Goal: Task Accomplishment & Management: Manage account settings

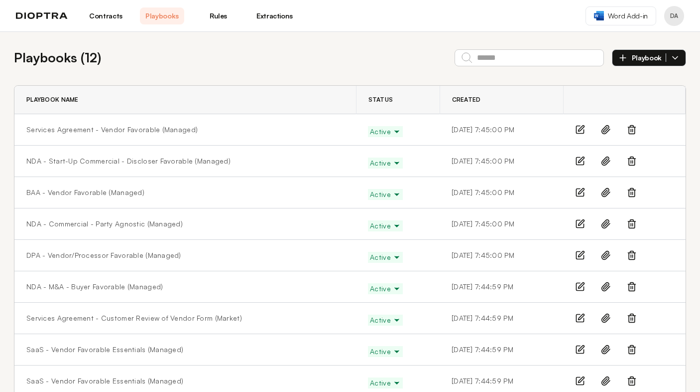
click at [107, 15] on link "Contracts" at bounding box center [106, 15] width 44 height 17
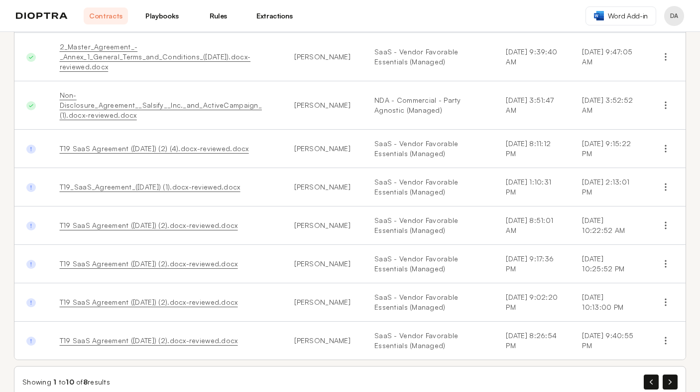
scroll to position [93, 0]
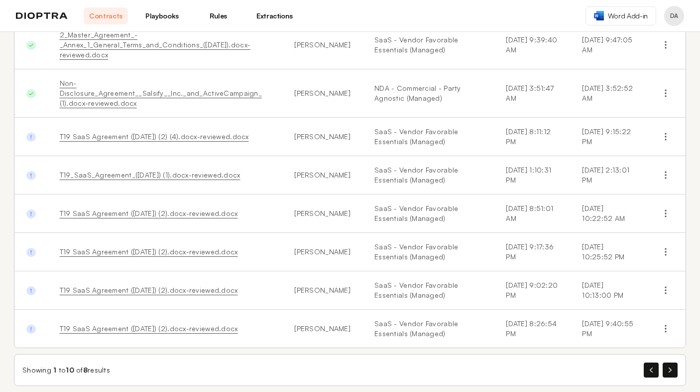
click at [271, 135] on td "T19 SaaS Agreement (10.06.2025) (2) (4).docx-reviewed.docx" at bounding box center [165, 137] width 235 height 38
click at [171, 132] on link "T19 SaaS Agreement (10.06.2025) (2) (4).docx-reviewed.docx" at bounding box center [154, 136] width 189 height 8
click at [695, 221] on div "Documents ( 8 ) Review New Document Reviewed Document Author Playbooks Submitte…" at bounding box center [350, 170] width 700 height 463
click at [669, 363] on button "button" at bounding box center [670, 369] width 15 height 15
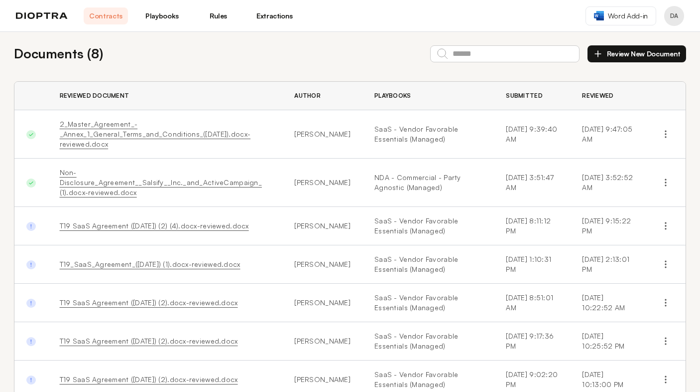
scroll to position [0, 0]
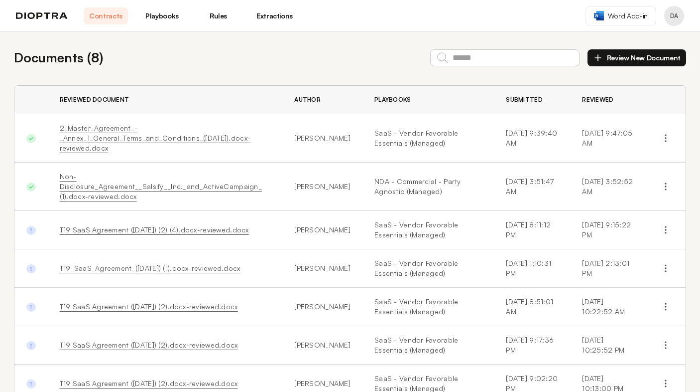
click at [180, 104] on th "Reviewed Document" at bounding box center [165, 100] width 235 height 28
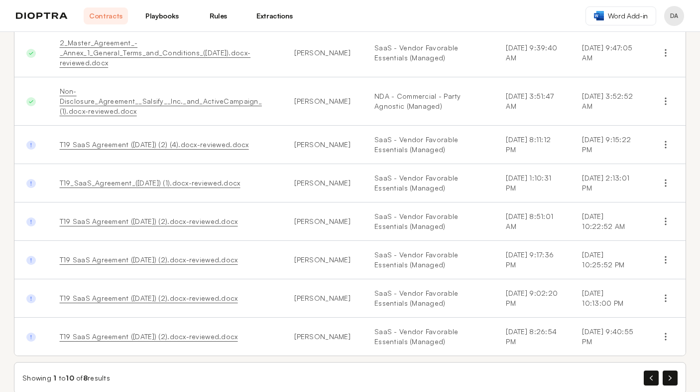
scroll to position [93, 0]
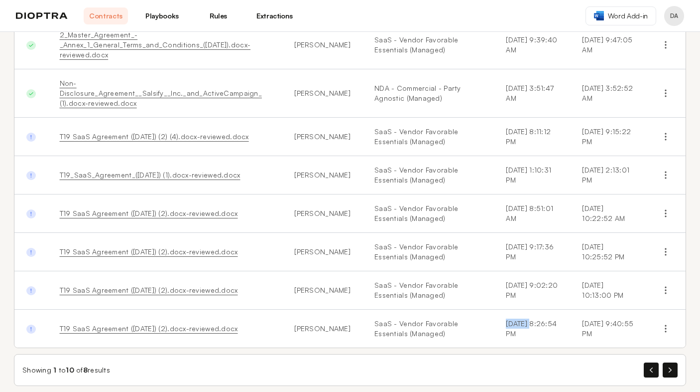
drag, startPoint x: 488, startPoint y: 314, endPoint x: 509, endPoint y: 314, distance: 20.9
click at [509, 314] on td "9/11/2025, 8:26:54 PM" at bounding box center [532, 328] width 76 height 38
click at [203, 324] on link "T19 SaaS Agreement (10.06.2025) (2).docx-reviewed.docx" at bounding box center [149, 328] width 178 height 8
click at [278, 171] on td "T19_SaaS_Agreement_(05.03.2025) (1).docx-reviewed.docx" at bounding box center [165, 175] width 235 height 38
click at [673, 362] on button "button" at bounding box center [670, 369] width 15 height 15
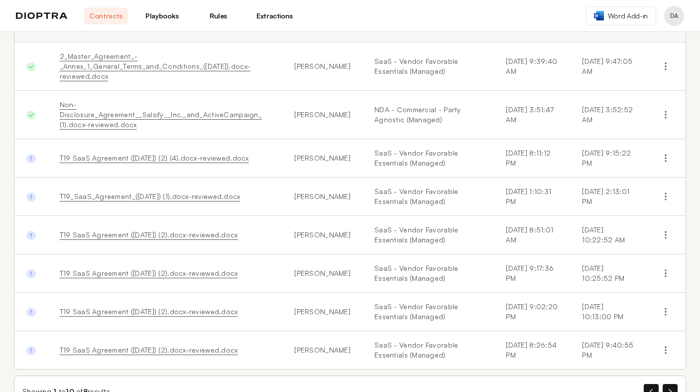
scroll to position [0, 0]
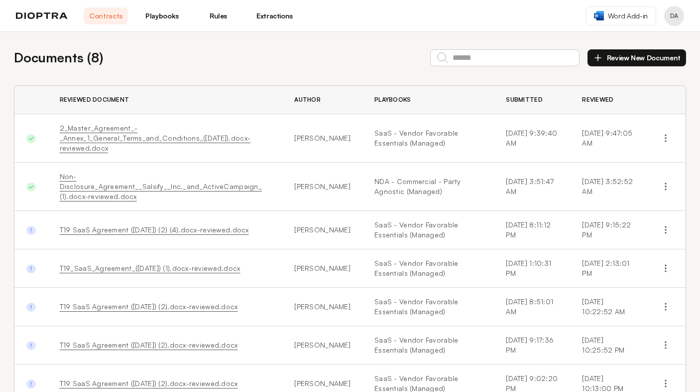
drag, startPoint x: 485, startPoint y: 133, endPoint x: 552, endPoint y: 146, distance: 68.6
click at [552, 146] on td "9/16/2025, 9:39:40 AM" at bounding box center [532, 138] width 76 height 48
click at [494, 100] on th "Submitted" at bounding box center [532, 100] width 76 height 28
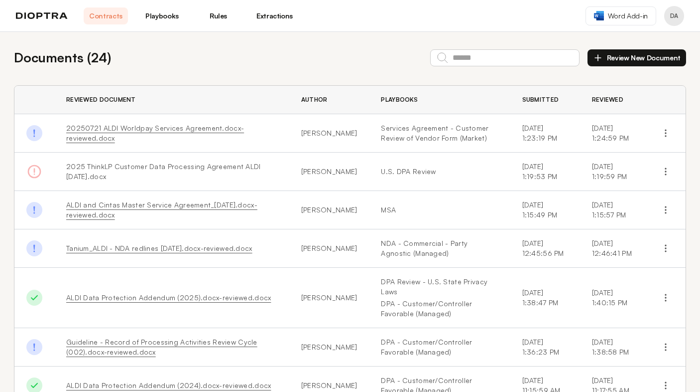
click at [159, 14] on link "Playbooks" at bounding box center [162, 15] width 44 height 17
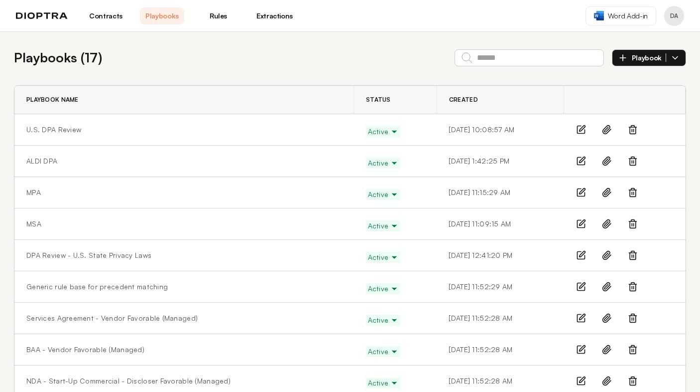
click at [110, 10] on link "Contracts" at bounding box center [106, 15] width 44 height 17
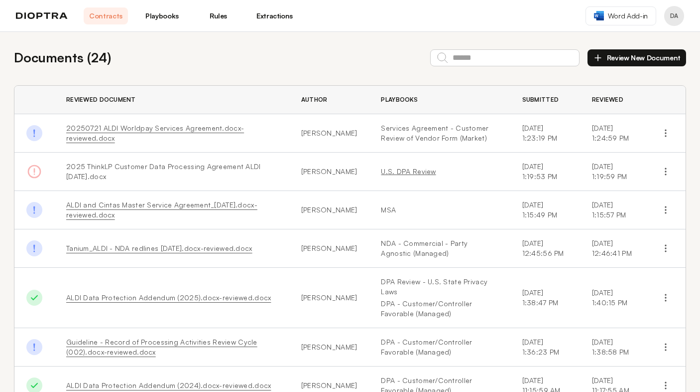
click at [414, 173] on link "U.S. DPA Review" at bounding box center [439, 171] width 117 height 10
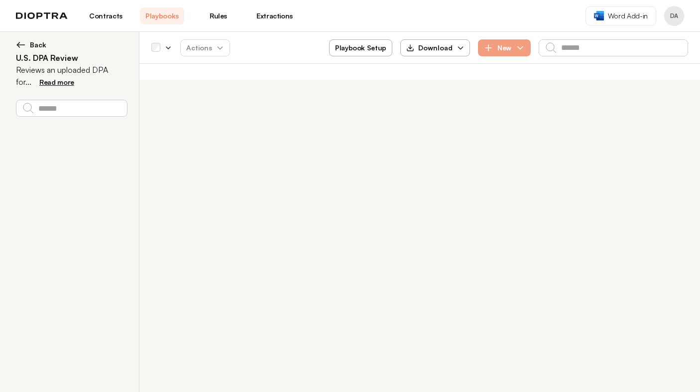
click at [38, 43] on span "Back" at bounding box center [38, 45] width 16 height 10
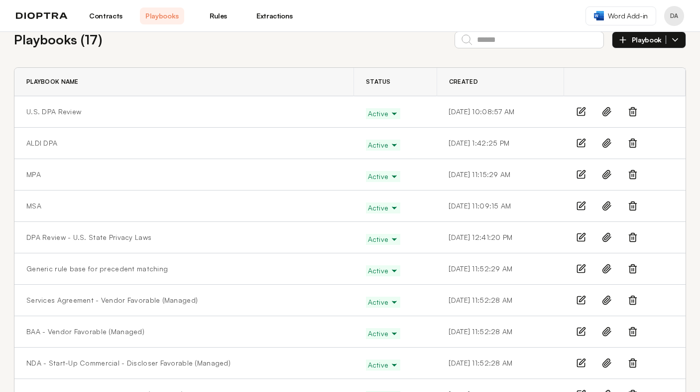
scroll to position [28, 0]
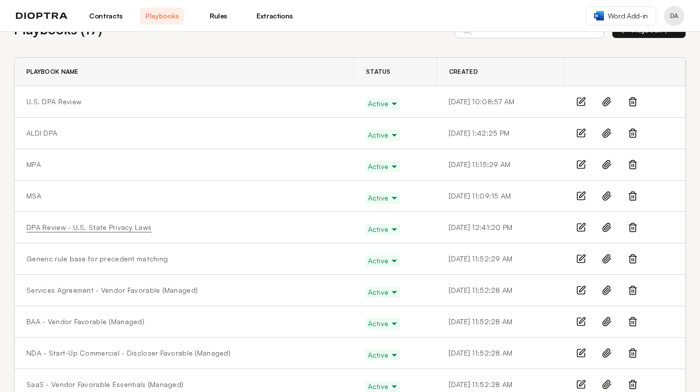
click at [82, 226] on link "DPA Review - U.S. State Privacy Laws" at bounding box center [88, 227] width 125 height 10
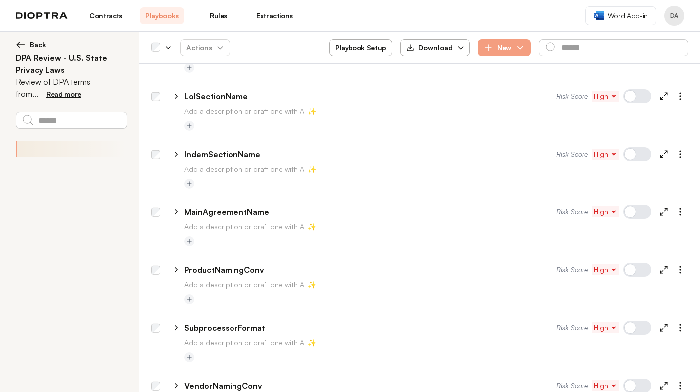
scroll to position [521, 0]
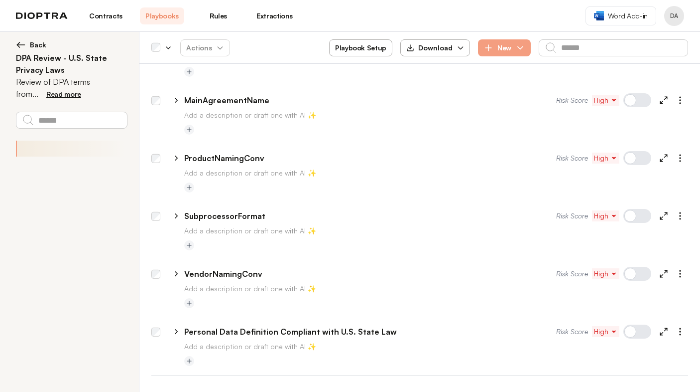
click at [177, 274] on icon at bounding box center [176, 273] width 9 height 9
select select "*******"
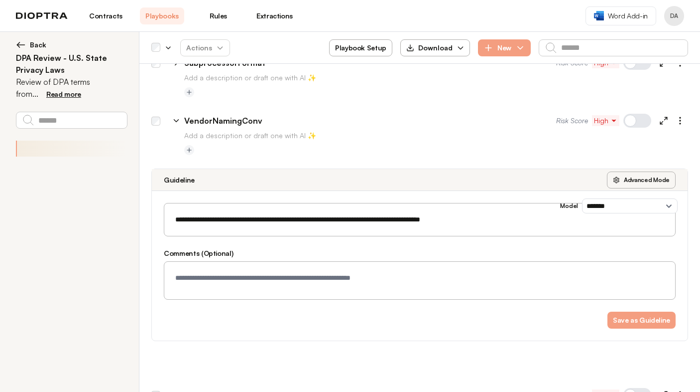
scroll to position [737, 0]
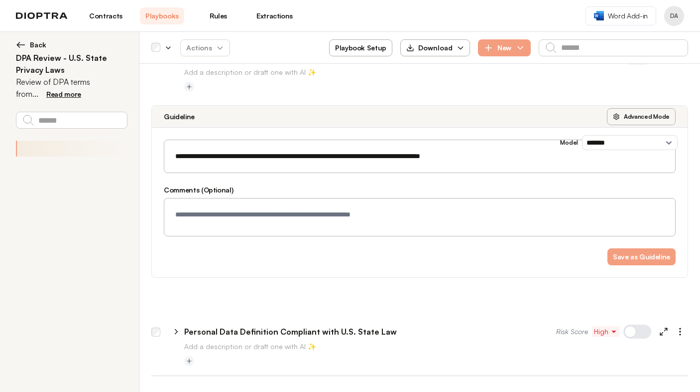
click at [179, 330] on icon at bounding box center [176, 331] width 9 height 9
select select "*******"
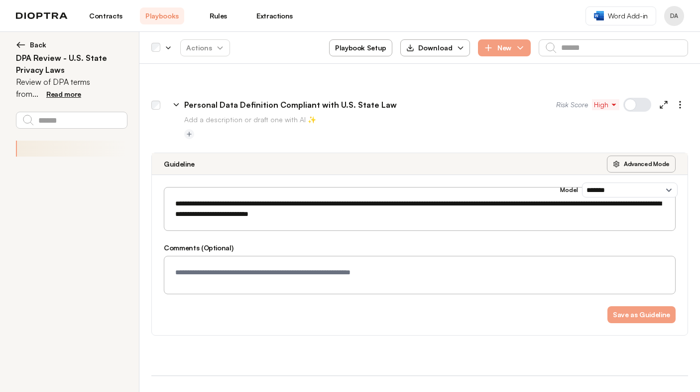
scroll to position [950, 0]
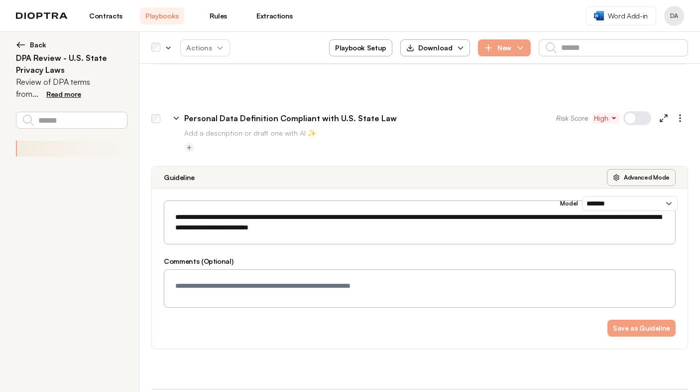
click at [102, 14] on link "Contracts" at bounding box center [106, 15] width 44 height 17
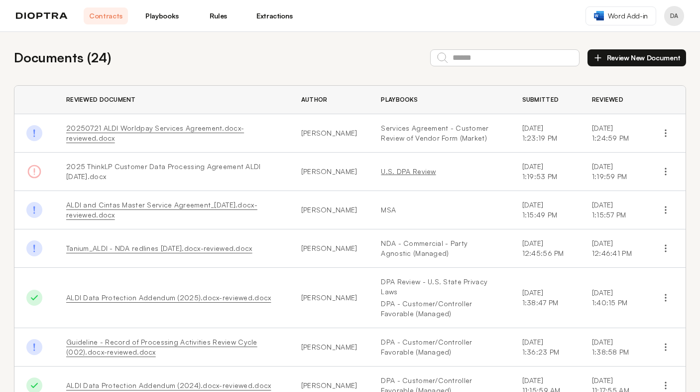
click at [394, 170] on link "U.S. DPA Review" at bounding box center [439, 171] width 117 height 10
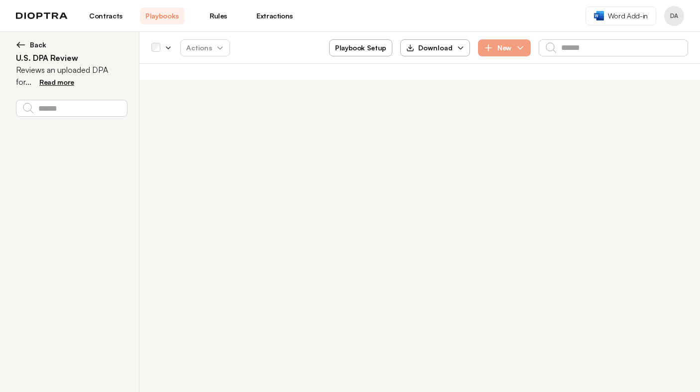
click at [36, 43] on span "Back" at bounding box center [38, 45] width 16 height 10
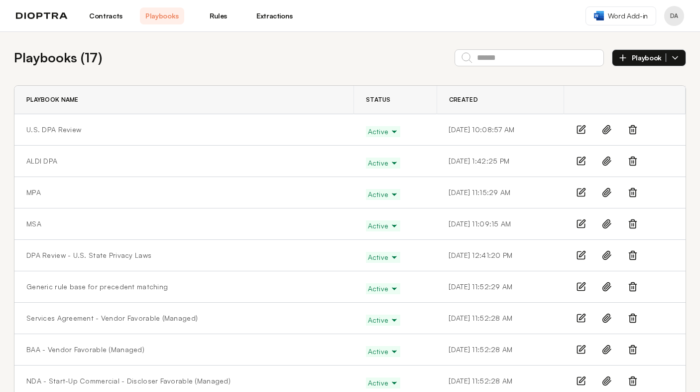
click at [105, 15] on link "Contracts" at bounding box center [106, 15] width 44 height 17
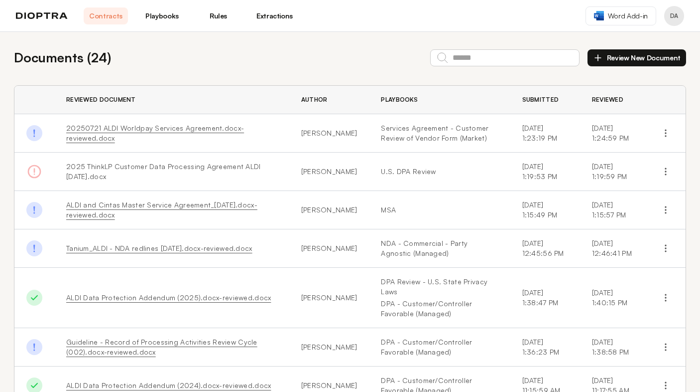
click at [89, 128] on link "20250721 ALDI Worldpay Services Agreement.docx-reviewed.docx" at bounding box center [155, 133] width 178 height 18
click at [146, 7] on link "Playbooks" at bounding box center [162, 15] width 44 height 17
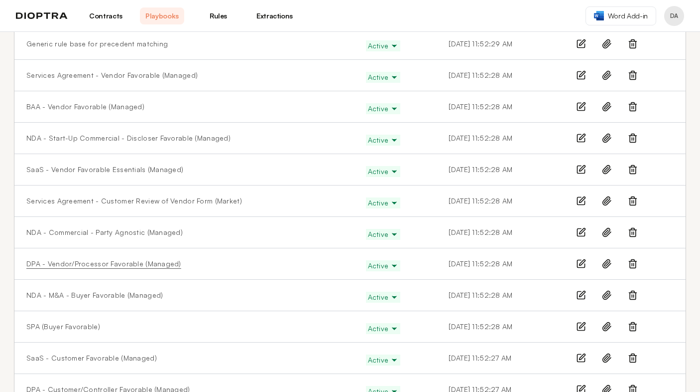
scroll to position [272, 0]
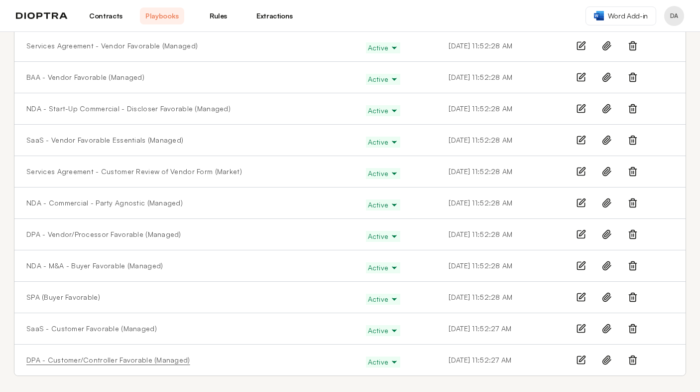
click at [104, 361] on link "DPA - Customer/Controller Favorable (Managed)" at bounding box center [108, 360] width 164 height 10
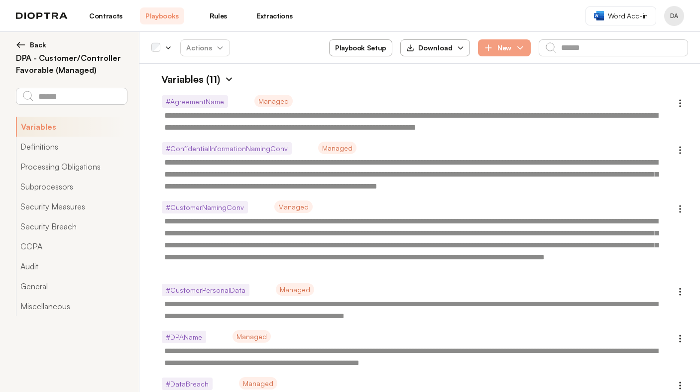
click at [230, 78] on img at bounding box center [229, 79] width 10 height 10
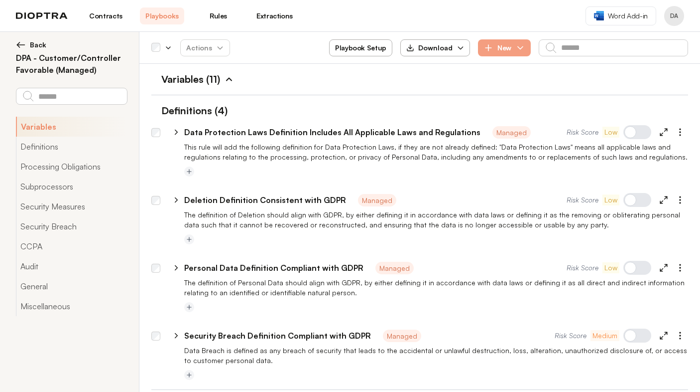
scroll to position [28, 0]
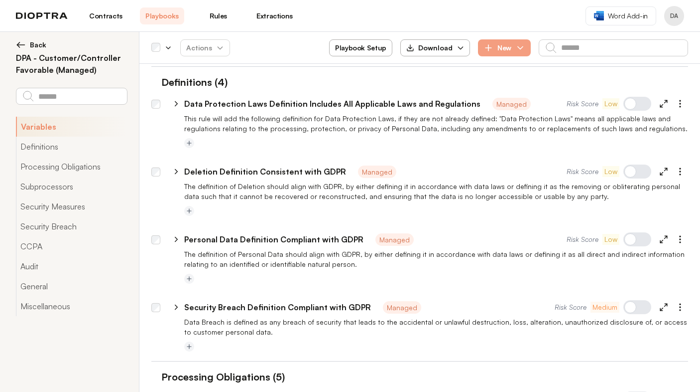
click at [631, 172] on div at bounding box center [638, 171] width 28 height 14
click at [632, 241] on div at bounding box center [638, 239] width 28 height 14
click at [631, 305] on div at bounding box center [638, 307] width 28 height 14
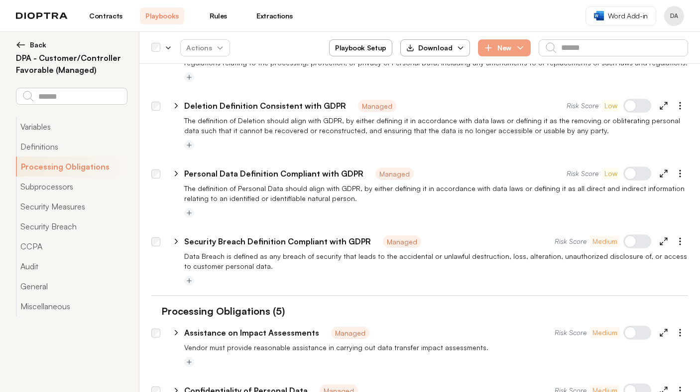
scroll to position [84, 0]
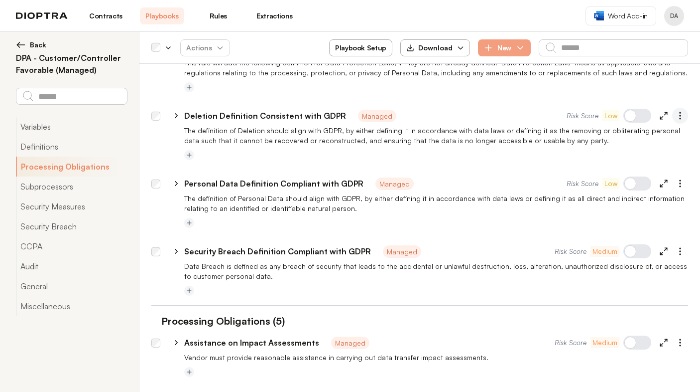
click at [682, 113] on icon "button" at bounding box center [681, 116] width 10 height 10
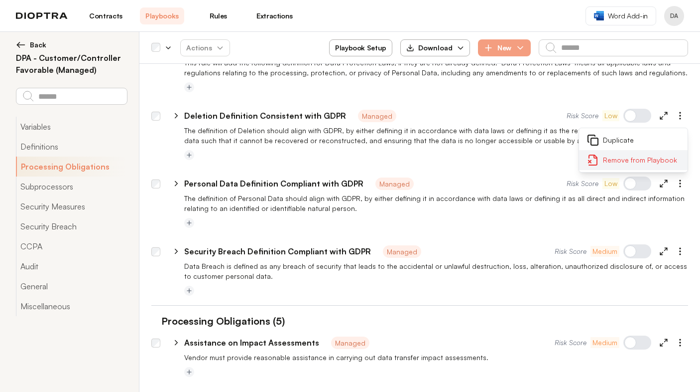
click at [614, 160] on button "Remove from Playbook" at bounding box center [633, 160] width 109 height 20
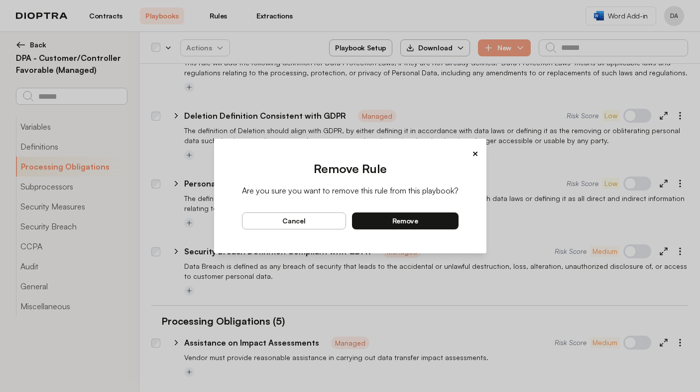
click at [442, 217] on button "remove" at bounding box center [405, 220] width 107 height 17
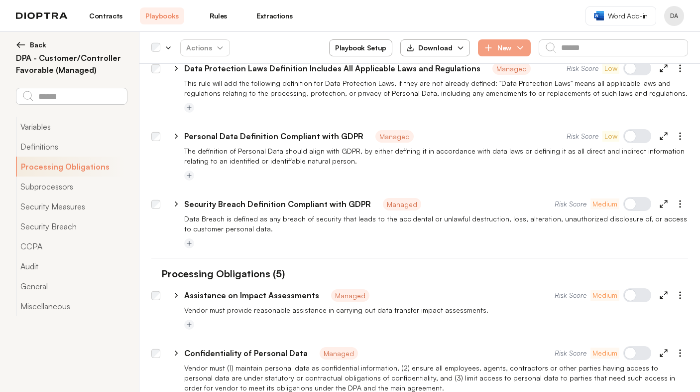
scroll to position [68, 0]
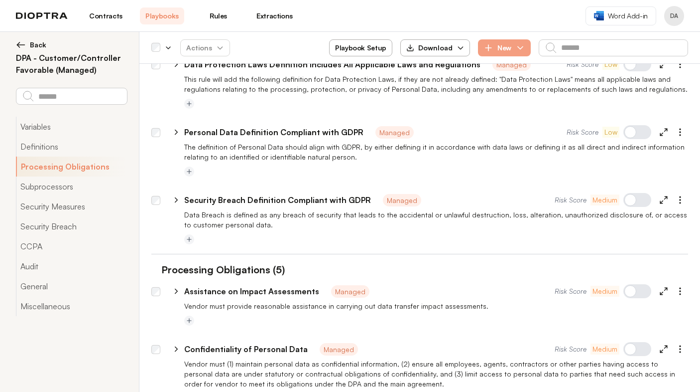
click at [457, 179] on div at bounding box center [419, 182] width 537 height 8
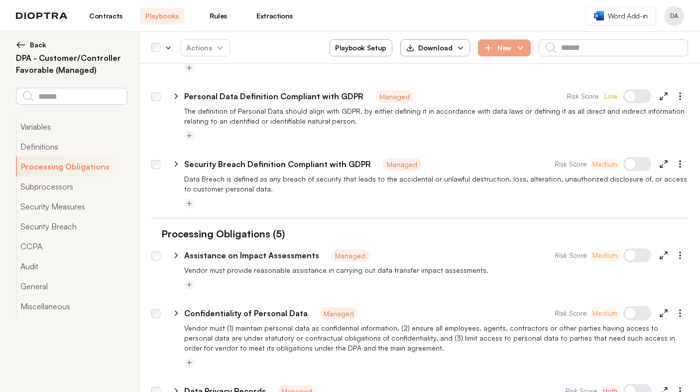
scroll to position [107, 0]
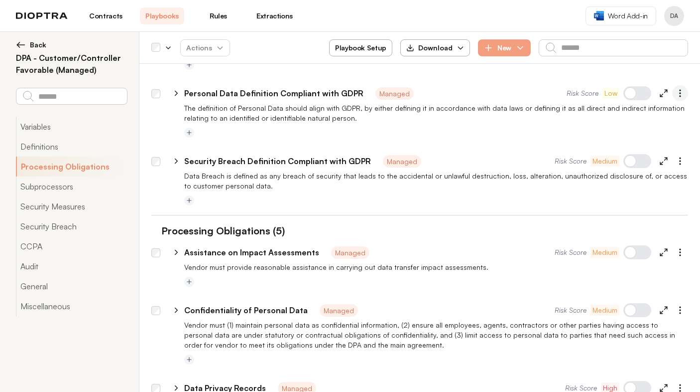
click at [684, 97] on icon "button" at bounding box center [681, 93] width 10 height 10
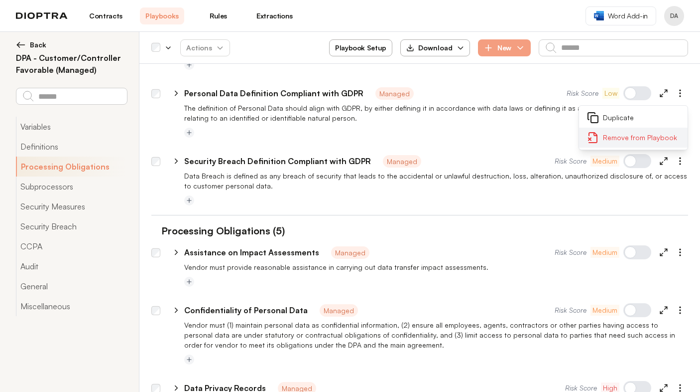
click at [625, 138] on button "Remove from Playbook" at bounding box center [633, 138] width 109 height 20
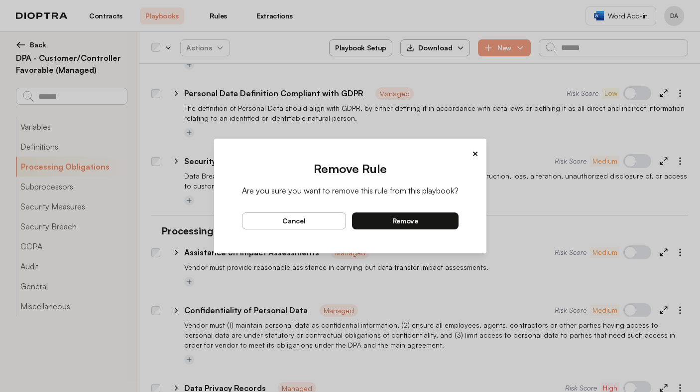
click at [408, 219] on span "remove" at bounding box center [406, 220] width 26 height 9
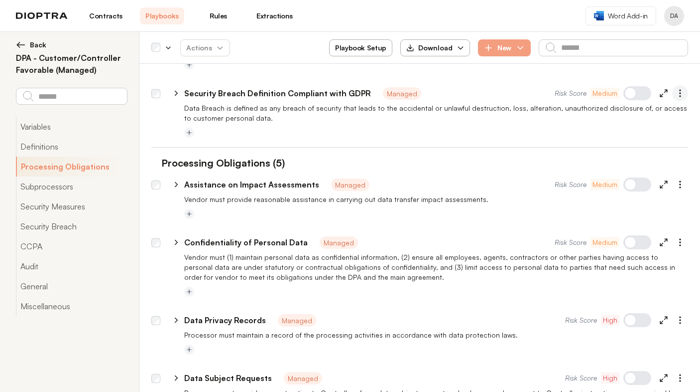
click at [682, 97] on icon "button" at bounding box center [681, 93] width 10 height 10
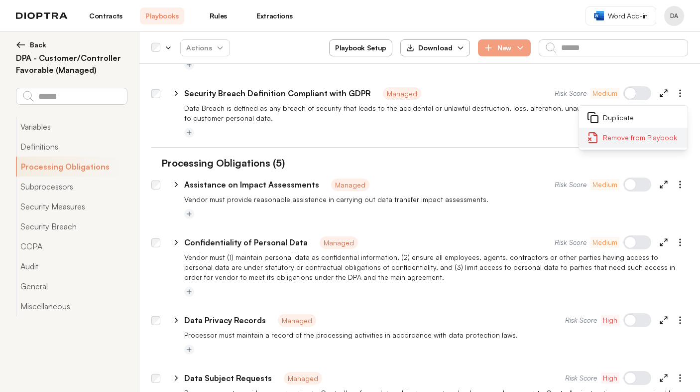
click at [611, 140] on button "Remove from Playbook" at bounding box center [633, 138] width 109 height 20
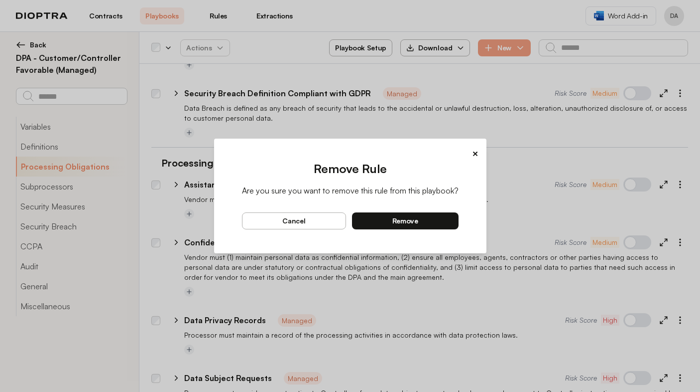
click at [413, 210] on div "Remove Rule Are you sure you want to remove this rule from this playbook? cance…" at bounding box center [350, 194] width 217 height 69
click at [410, 220] on span "remove" at bounding box center [406, 220] width 26 height 9
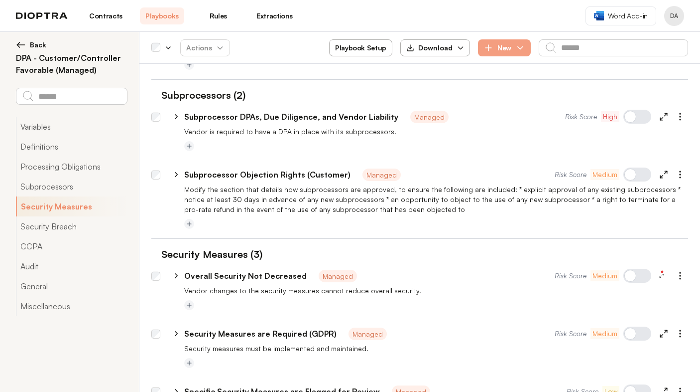
scroll to position [0, 0]
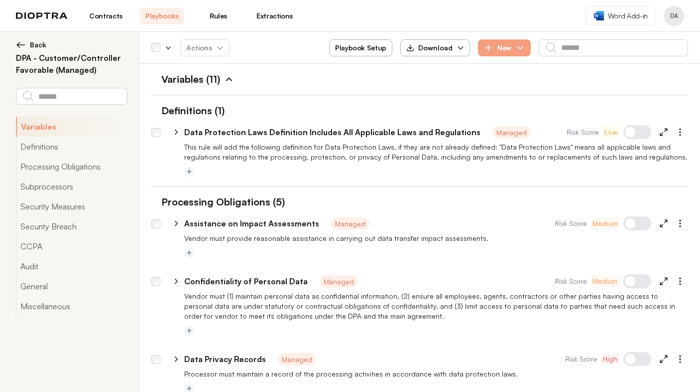
type textarea "*"
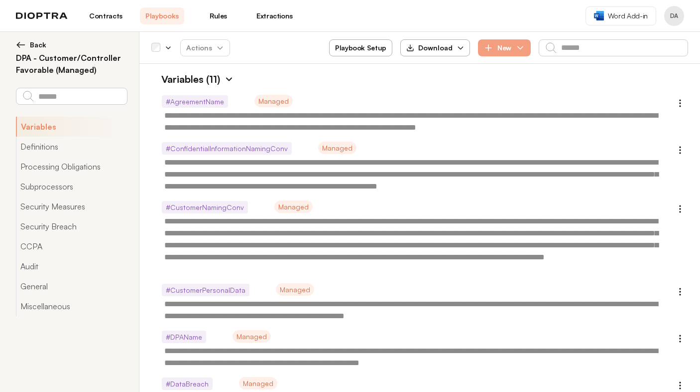
click at [215, 16] on link "Rules" at bounding box center [218, 15] width 44 height 17
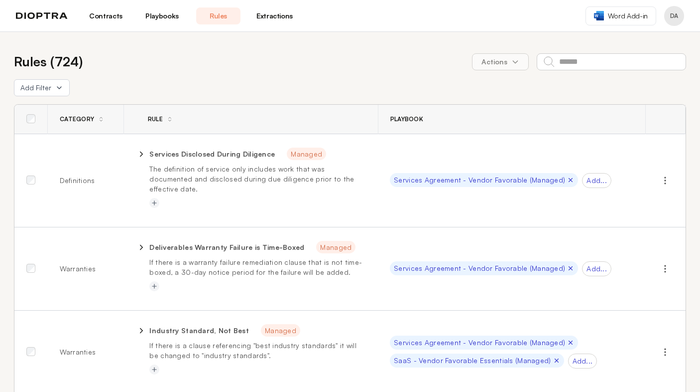
click at [289, 17] on link "Extractions" at bounding box center [275, 15] width 44 height 17
click at [270, 15] on link "Extractions" at bounding box center [275, 15] width 44 height 17
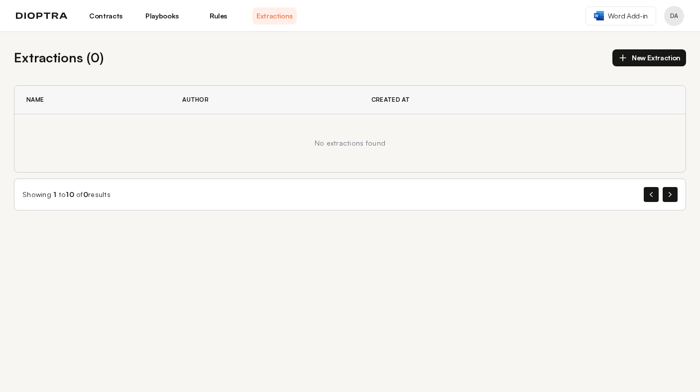
click at [676, 12] on button "Profile menu" at bounding box center [675, 16] width 20 height 20
click at [105, 10] on link "Contracts" at bounding box center [106, 15] width 44 height 17
